Goal: Information Seeking & Learning: Learn about a topic

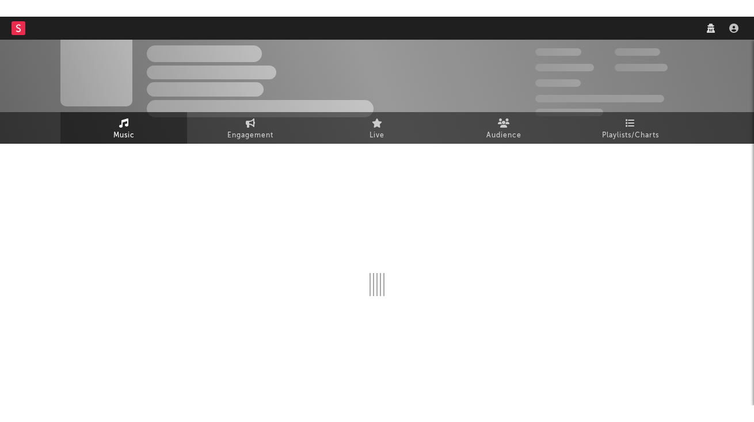
scroll to position [11, 0]
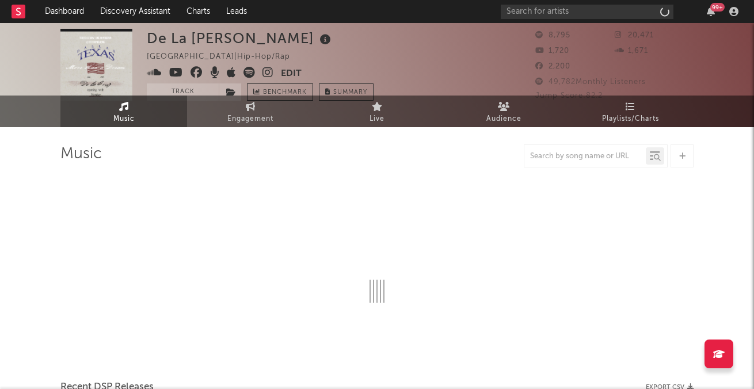
select select "6m"
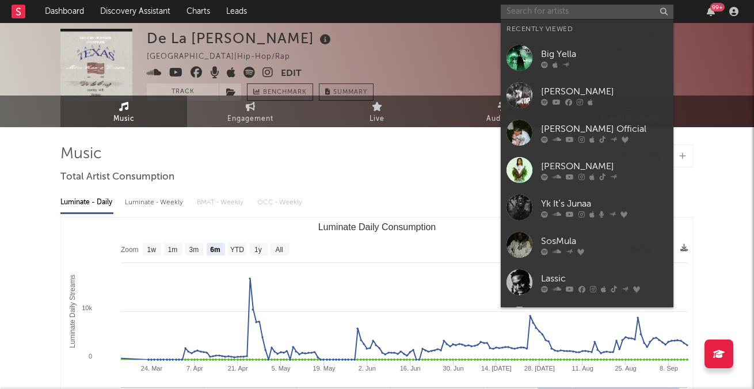
click at [609, 10] on input "text" at bounding box center [587, 12] width 173 height 14
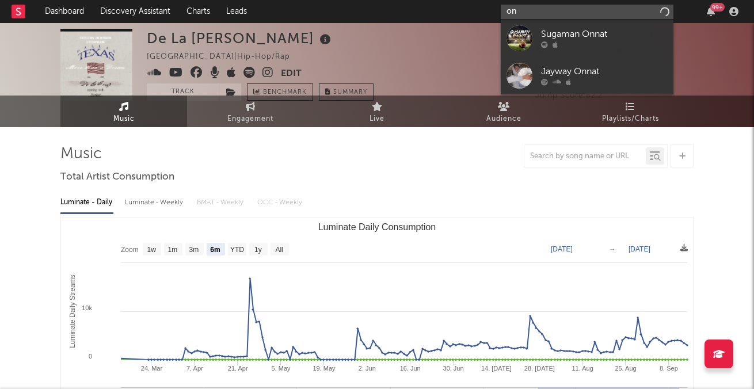
type input "o"
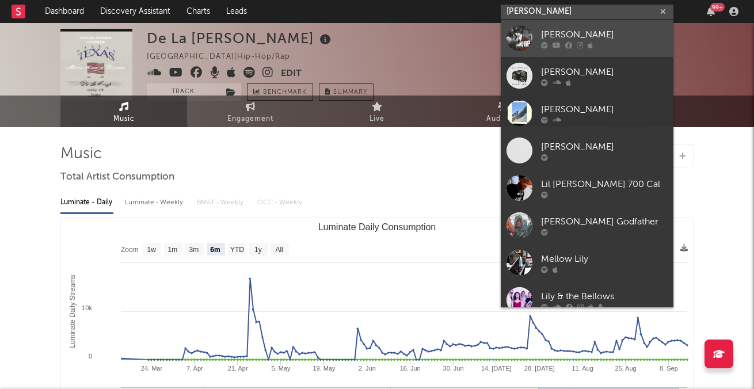
type input "[PERSON_NAME]"
click at [601, 47] on div at bounding box center [604, 44] width 127 height 7
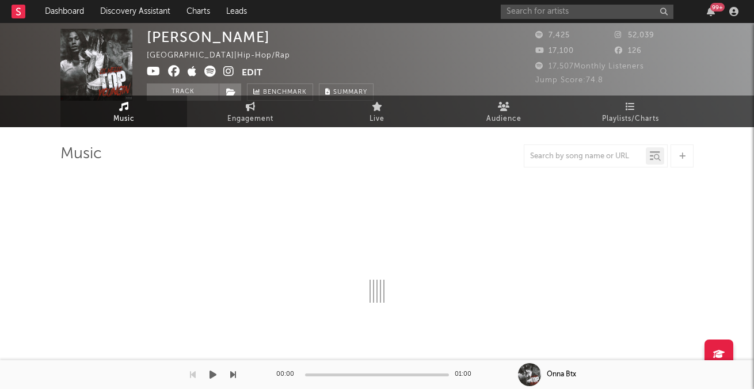
select select "6m"
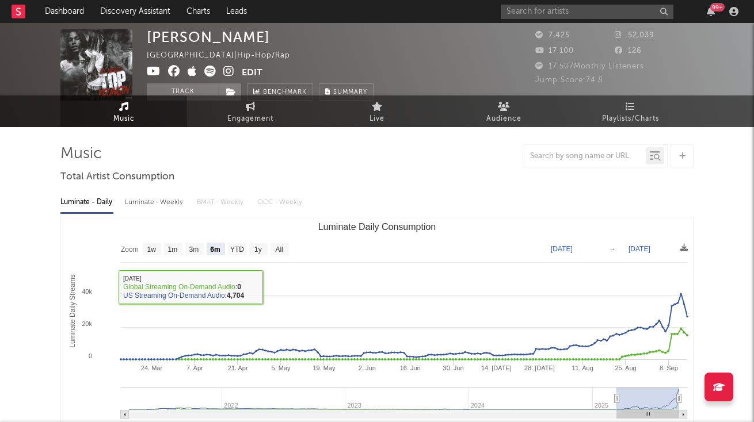
click at [178, 204] on div "Luminate - Weekly" at bounding box center [155, 203] width 60 height 20
select select "6m"
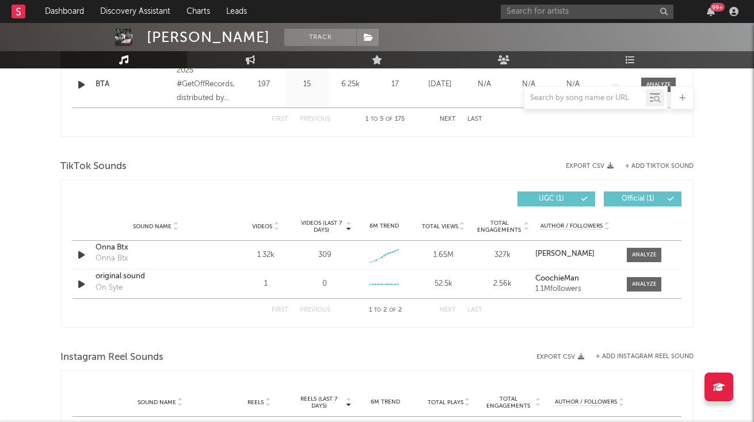
scroll to position [720, 0]
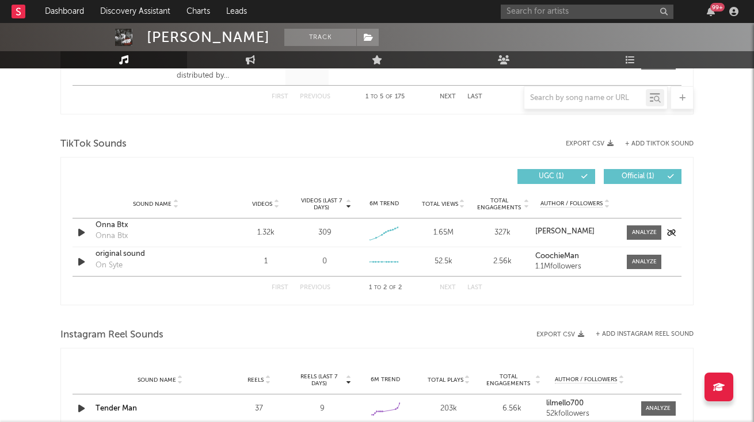
click at [270, 231] on div "1.32k" at bounding box center [266, 233] width 54 height 12
click at [112, 222] on div "Onna Btx" at bounding box center [156, 226] width 120 height 12
